Goal: Find specific page/section: Find specific page/section

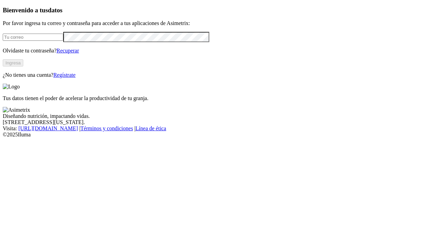
type input "[PERSON_NAME][EMAIL_ADDRESS][PERSON_NAME][DOMAIN_NAME]"
click at [23, 66] on button "Ingresa" at bounding box center [13, 62] width 21 height 7
